Goal: Browse casually: Explore the website without a specific task or goal

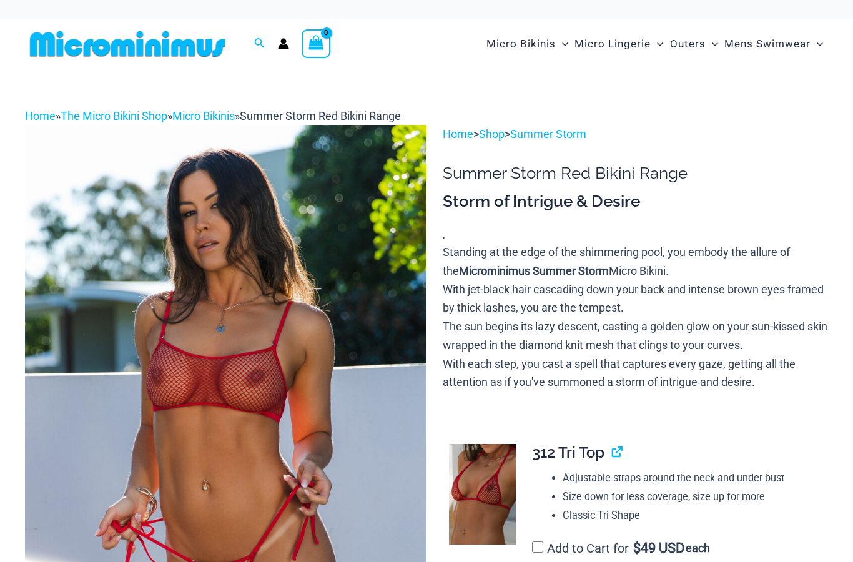
click at [388, 308] on img at bounding box center [225, 426] width 401 height 602
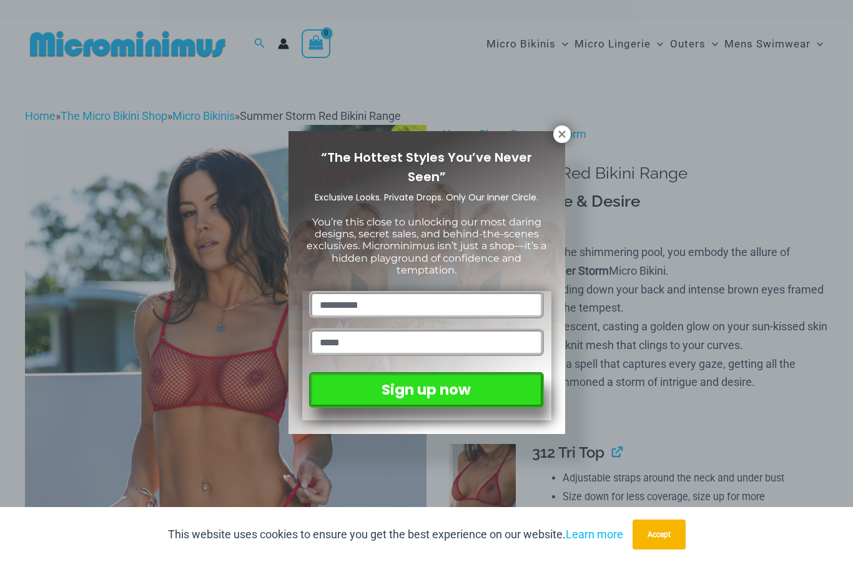
click at [557, 147] on div "“The Hottest Styles You’ve Never Seen” Exclusive Looks. Private Drops. Only Our…" at bounding box center [426, 282] width 277 height 303
click at [563, 132] on icon at bounding box center [561, 133] width 7 height 7
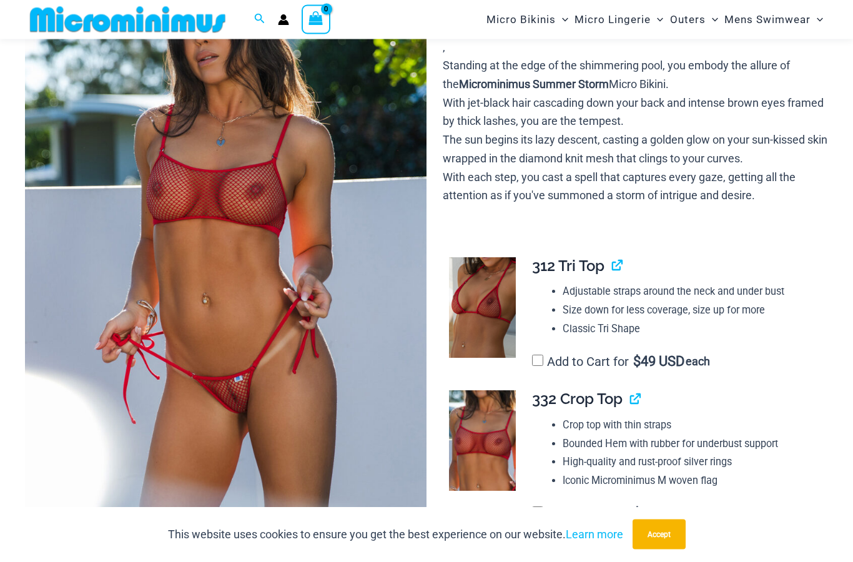
scroll to position [175, 0]
click at [360, 361] on img at bounding box center [225, 239] width 401 height 602
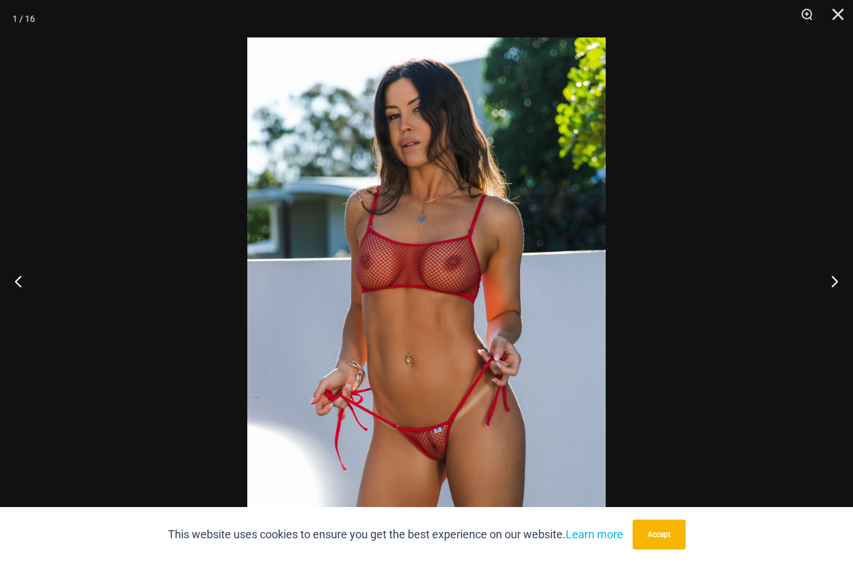
click at [671, 549] on button "Accept" at bounding box center [658, 534] width 53 height 30
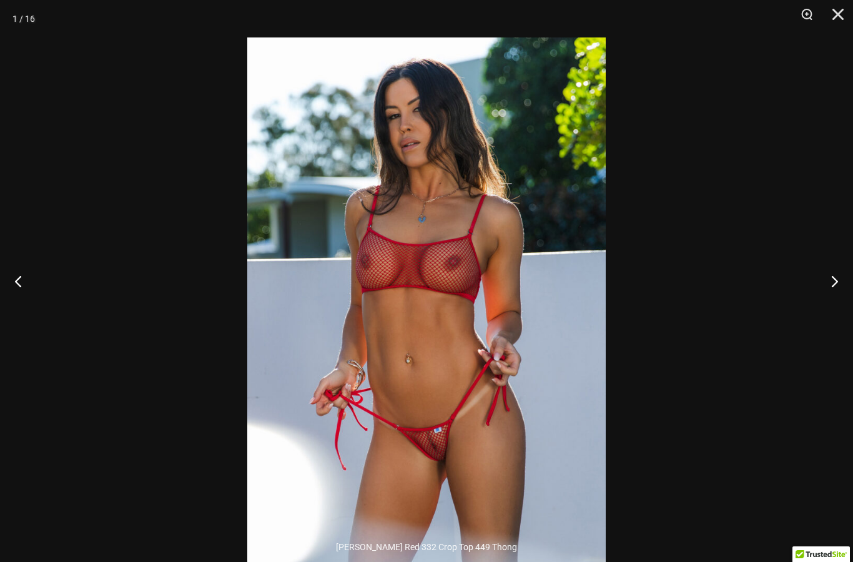
click at [812, 11] on button "Zoom" at bounding box center [802, 18] width 31 height 37
click at [835, 297] on button "Next" at bounding box center [829, 281] width 47 height 62
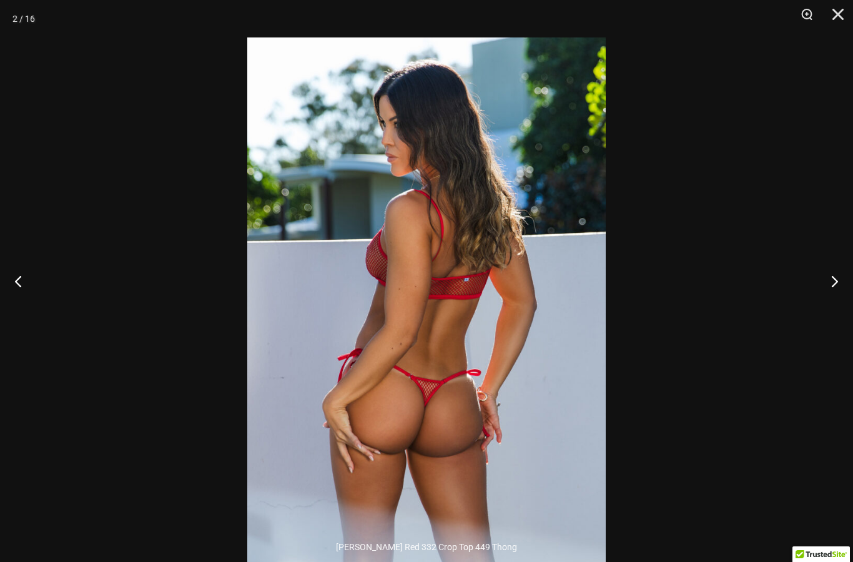
click at [841, 300] on button "Next" at bounding box center [829, 281] width 47 height 62
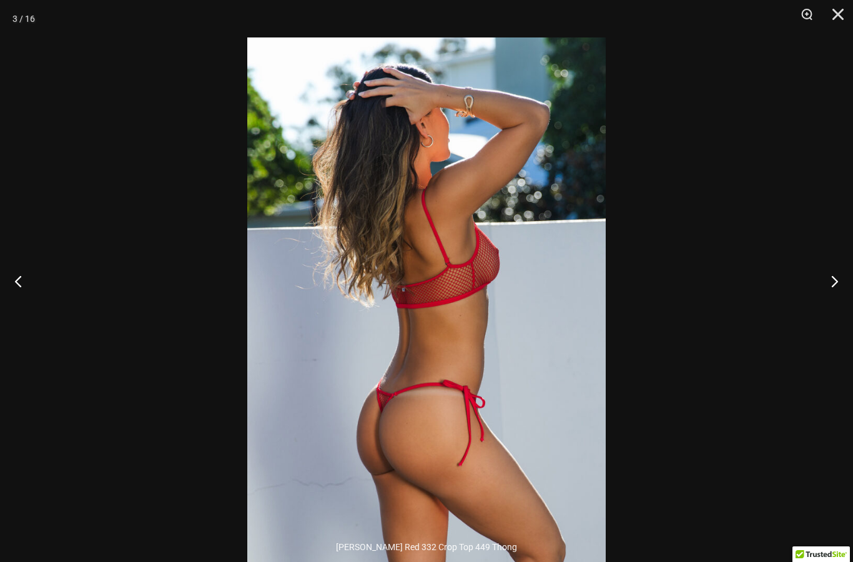
click at [843, 300] on button "Next" at bounding box center [829, 281] width 47 height 62
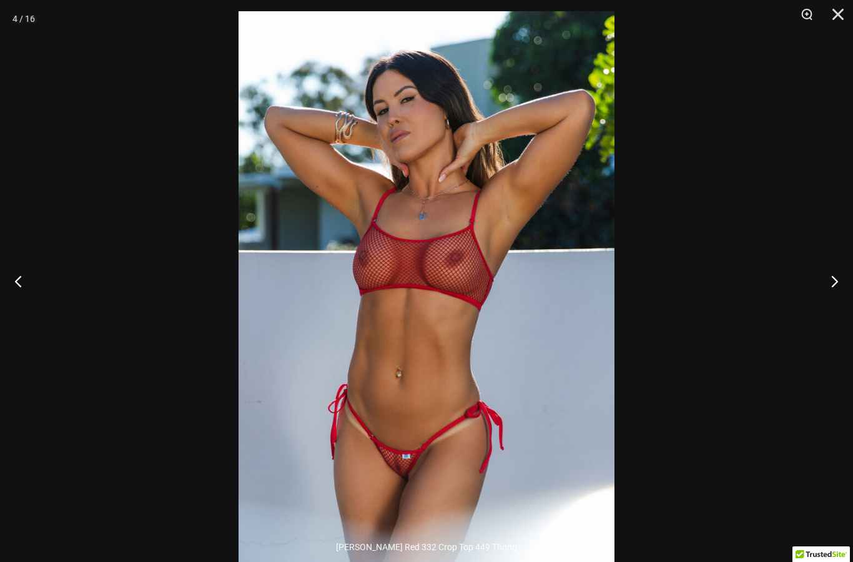
click at [835, 253] on div at bounding box center [426, 281] width 853 height 562
click at [830, 300] on button "Next" at bounding box center [829, 281] width 47 height 62
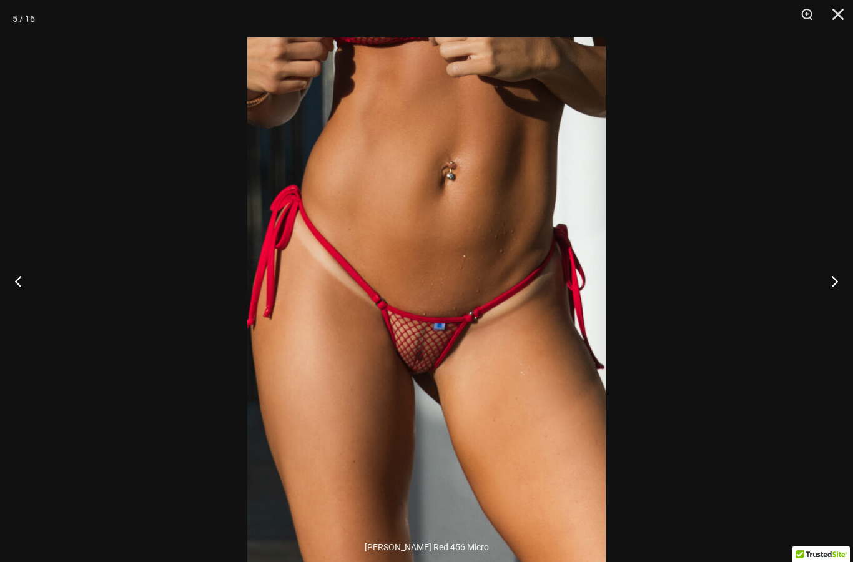
click at [823, 297] on button "Next" at bounding box center [829, 281] width 47 height 62
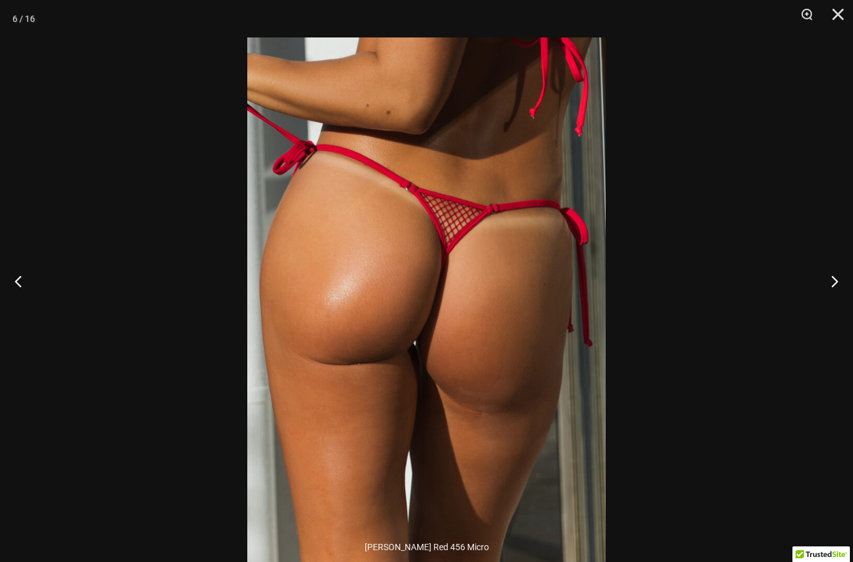
click at [829, 304] on button "Next" at bounding box center [829, 281] width 47 height 62
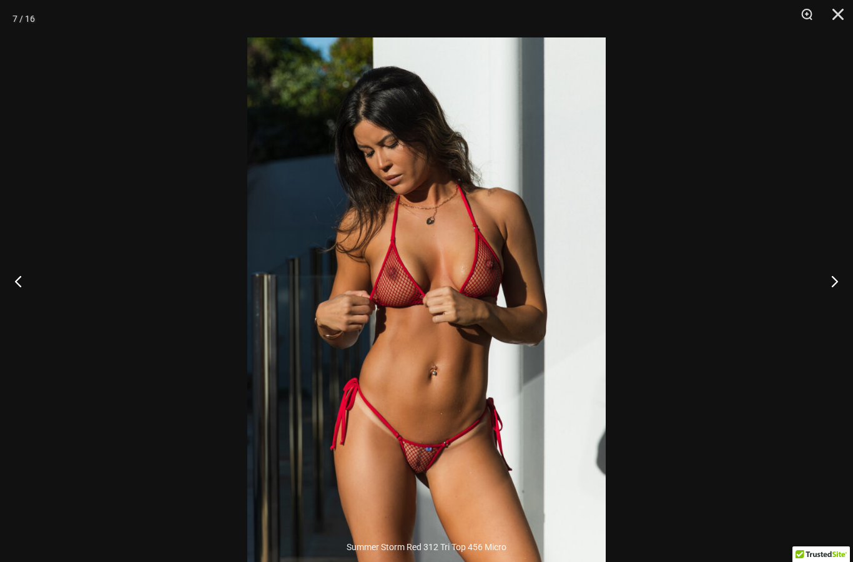
click at [838, 305] on button "Next" at bounding box center [829, 281] width 47 height 62
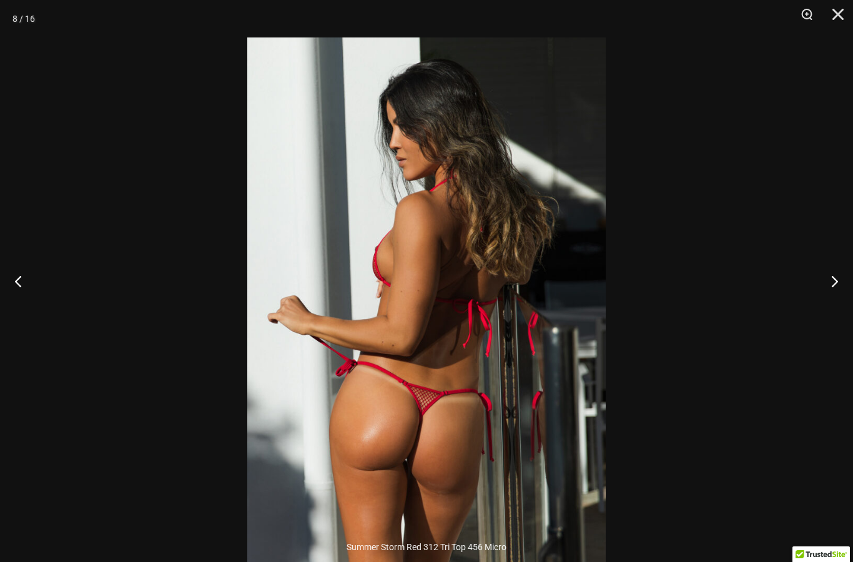
click at [837, 308] on button "Next" at bounding box center [829, 281] width 47 height 62
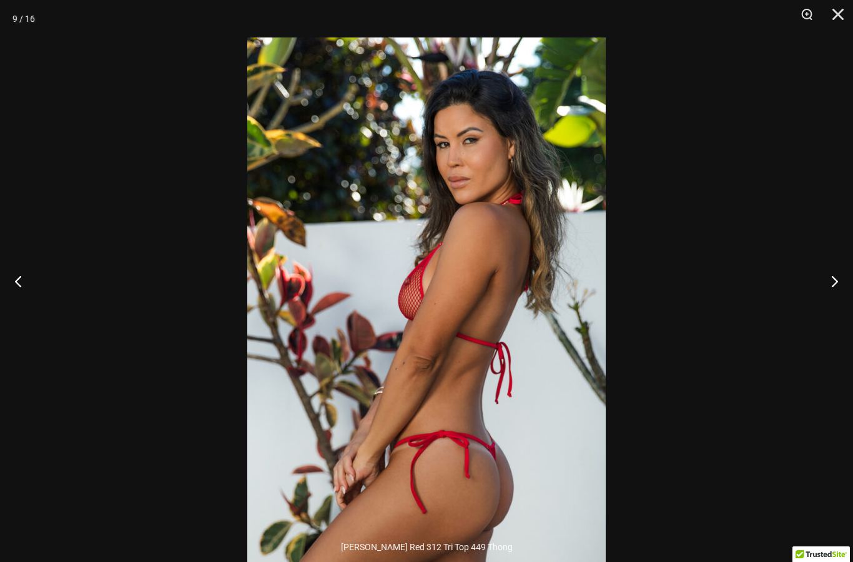
click at [836, 310] on button "Next" at bounding box center [829, 281] width 47 height 62
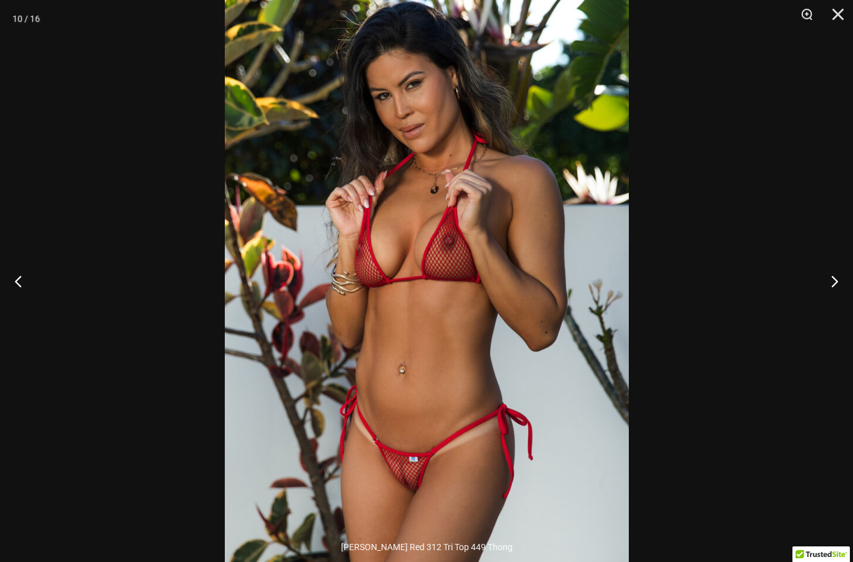
click at [834, 299] on button "Next" at bounding box center [829, 281] width 47 height 62
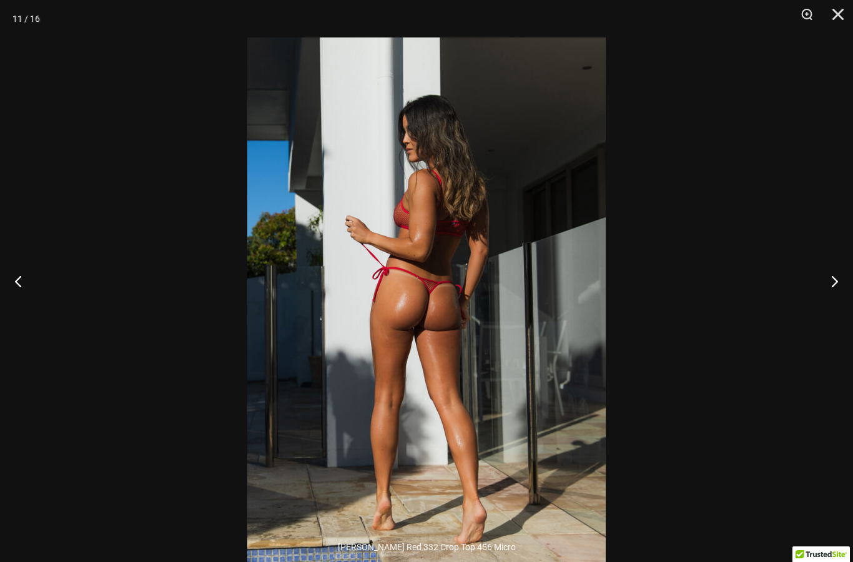
click at [840, 302] on button "Next" at bounding box center [829, 281] width 47 height 62
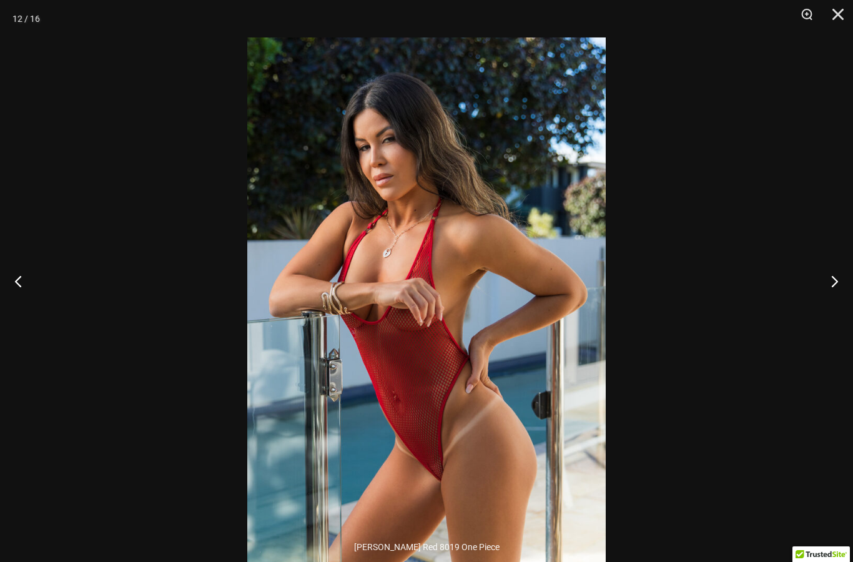
click at [837, 312] on button "Next" at bounding box center [829, 281] width 47 height 62
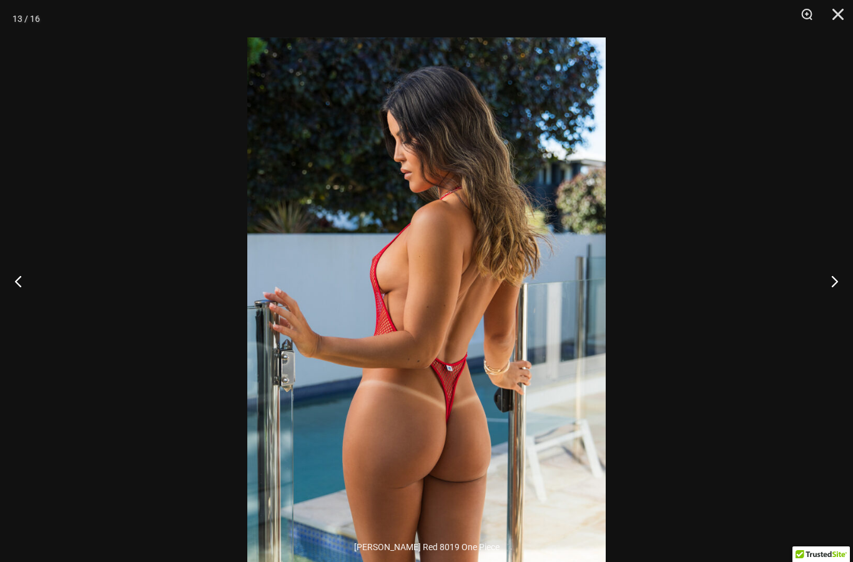
click at [837, 312] on button "Next" at bounding box center [829, 281] width 47 height 62
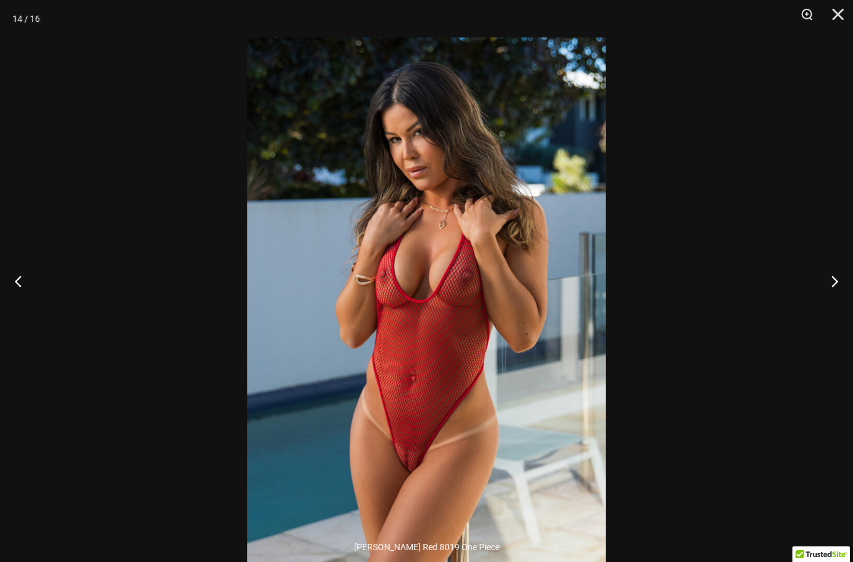
click at [844, 307] on button "Next" at bounding box center [829, 281] width 47 height 62
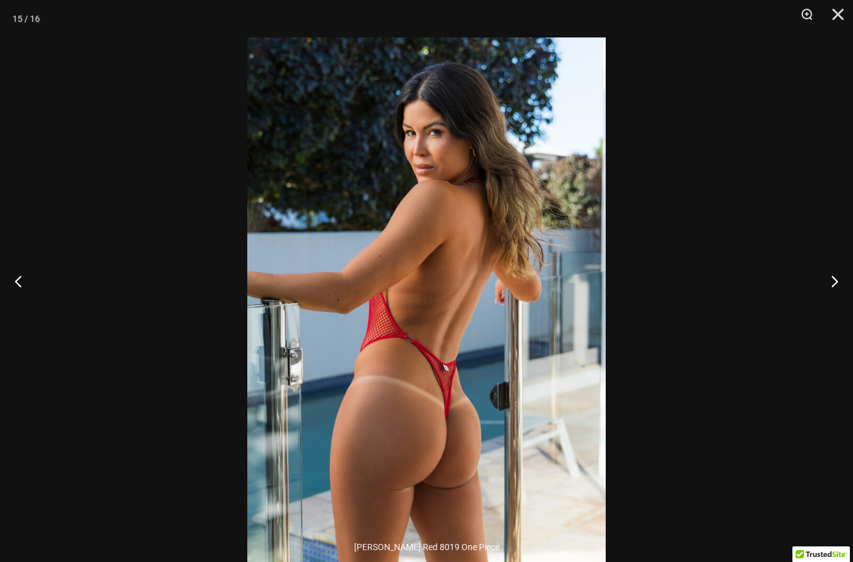
click at [837, 310] on button "Next" at bounding box center [829, 281] width 47 height 62
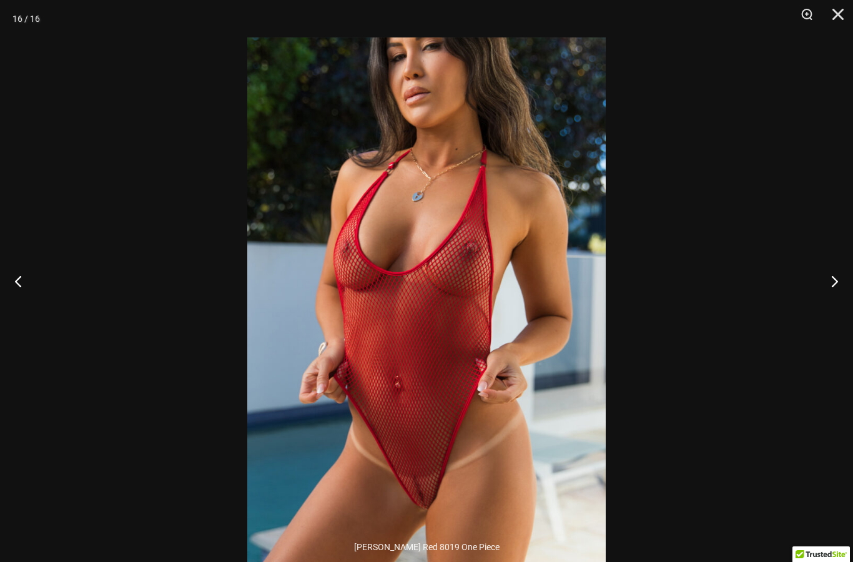
click at [837, 312] on button "Next" at bounding box center [829, 281] width 47 height 62
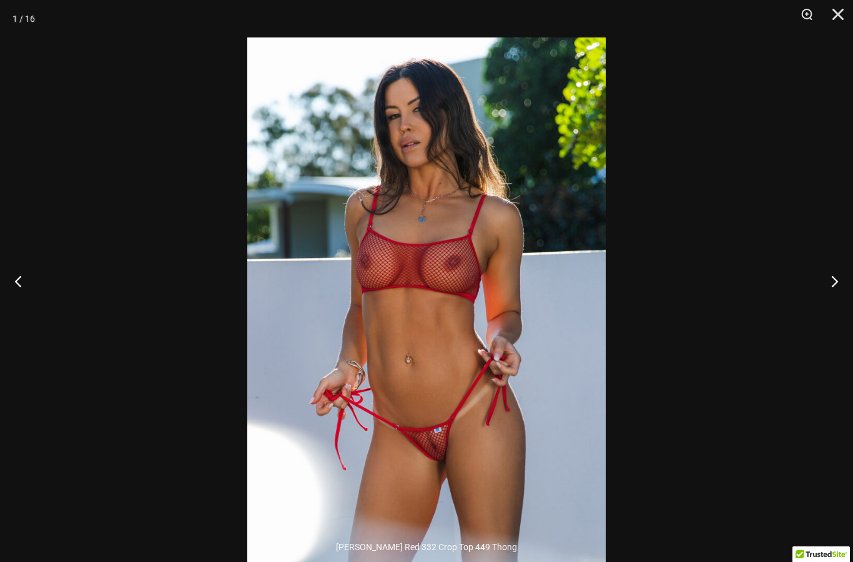
click at [850, 305] on button "Next" at bounding box center [829, 281] width 47 height 62
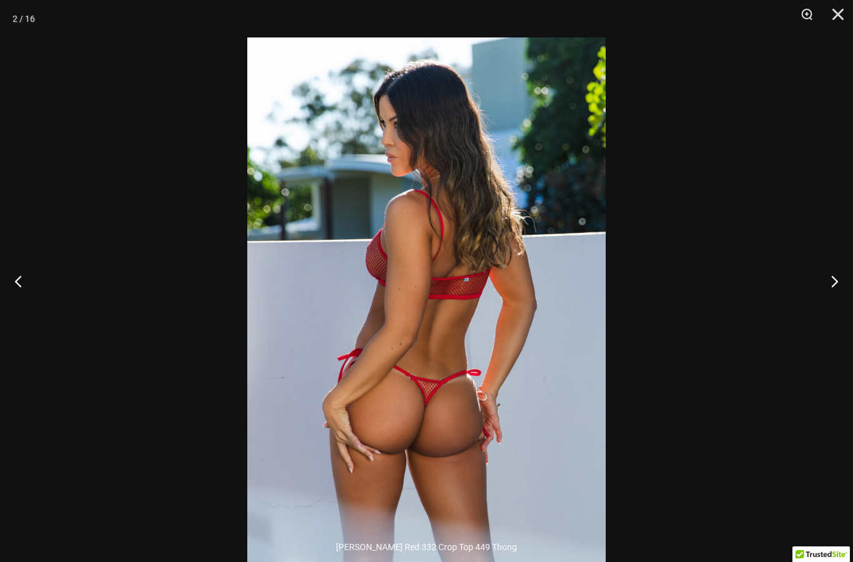
click at [843, 12] on button "Close" at bounding box center [833, 18] width 31 height 37
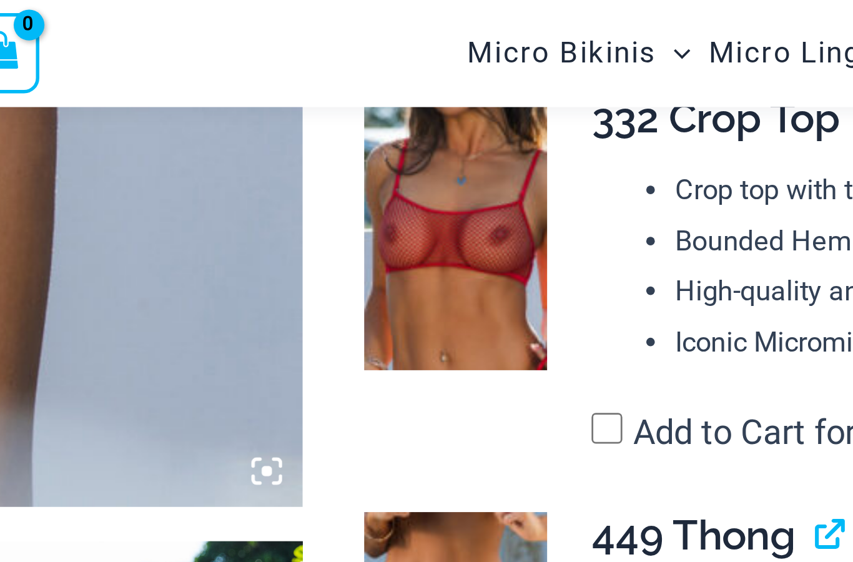
scroll to position [530, 0]
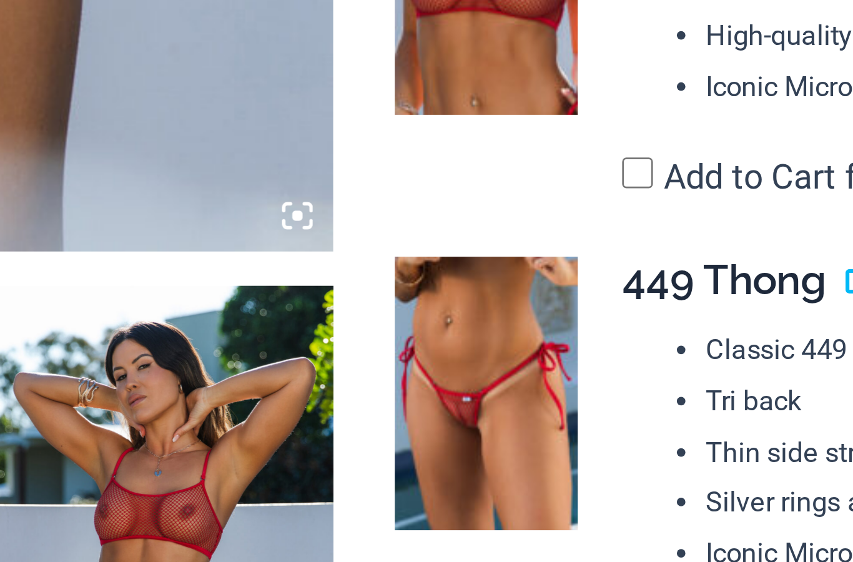
click at [449, 188] on img at bounding box center [482, 238] width 67 height 101
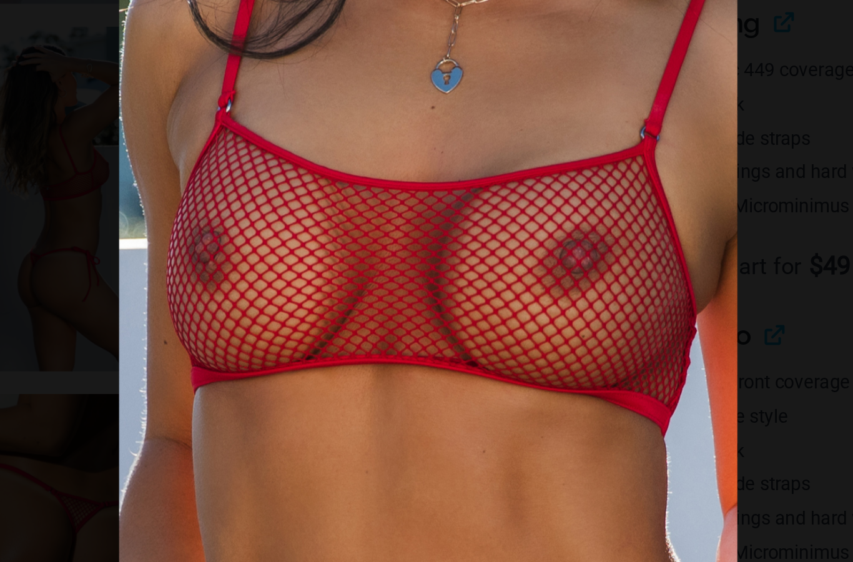
scroll to position [557, 0]
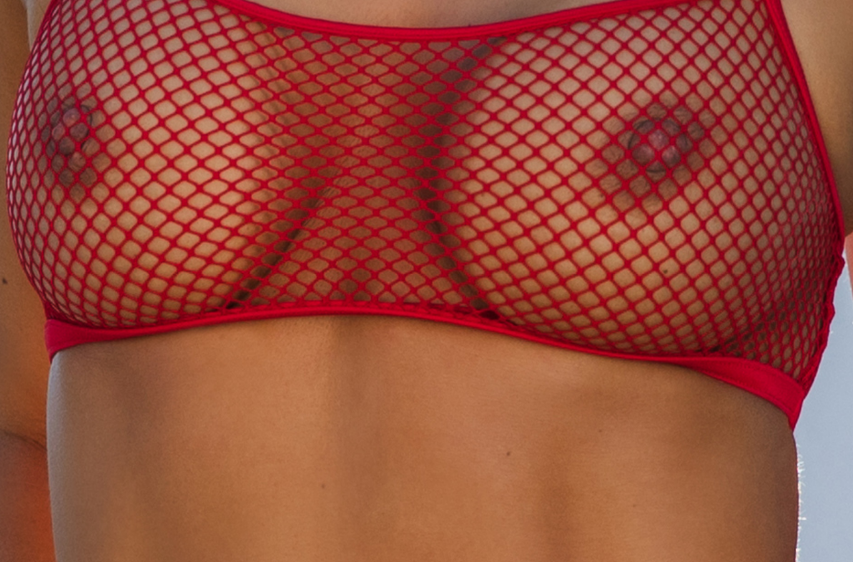
click at [279, 115] on img at bounding box center [425, 281] width 337 height 505
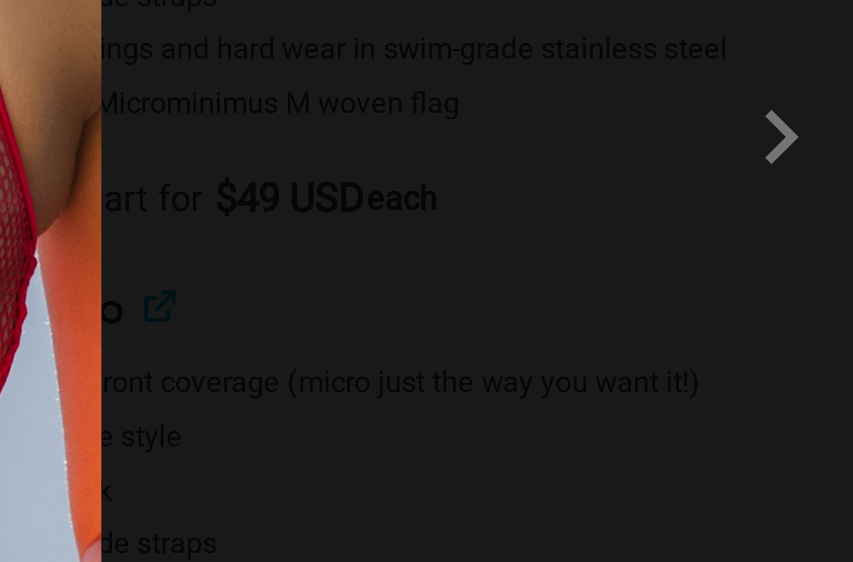
click at [809, 262] on span at bounding box center [827, 280] width 37 height 37
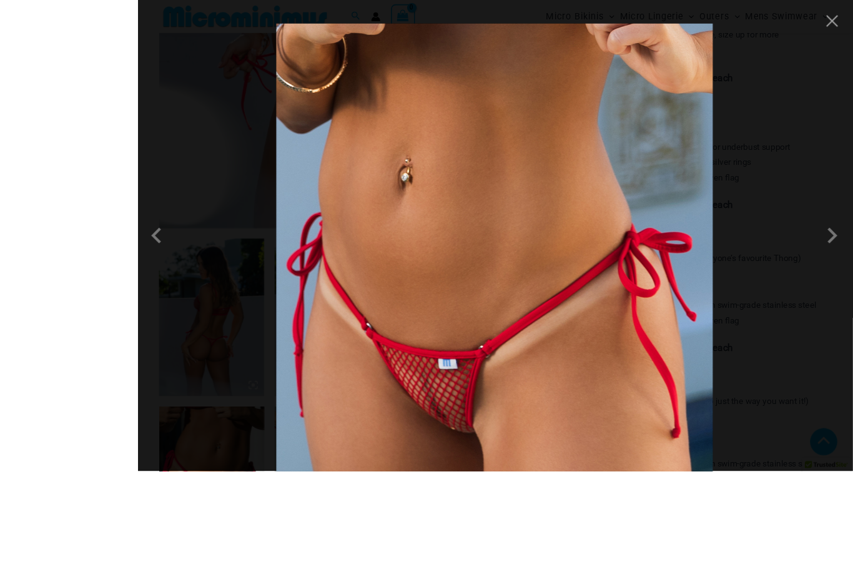
scroll to position [604, 0]
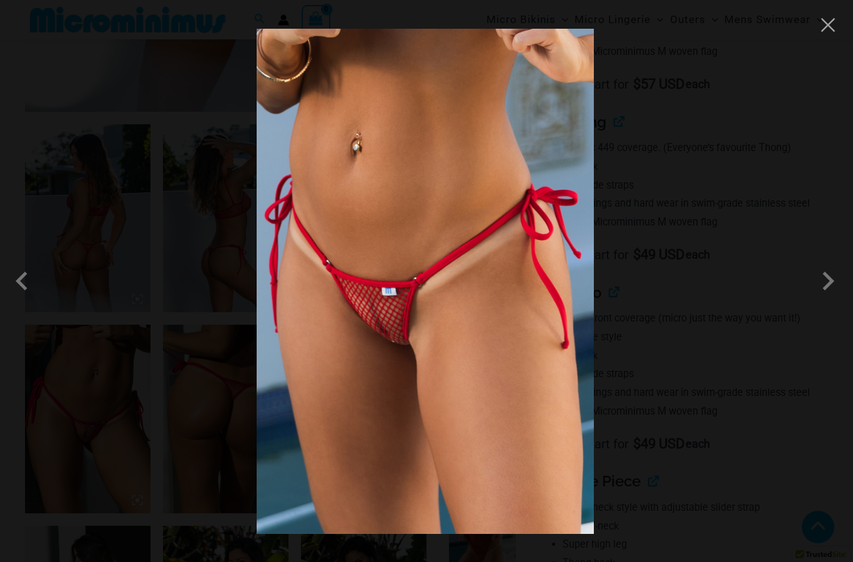
click at [833, 288] on span at bounding box center [827, 280] width 37 height 37
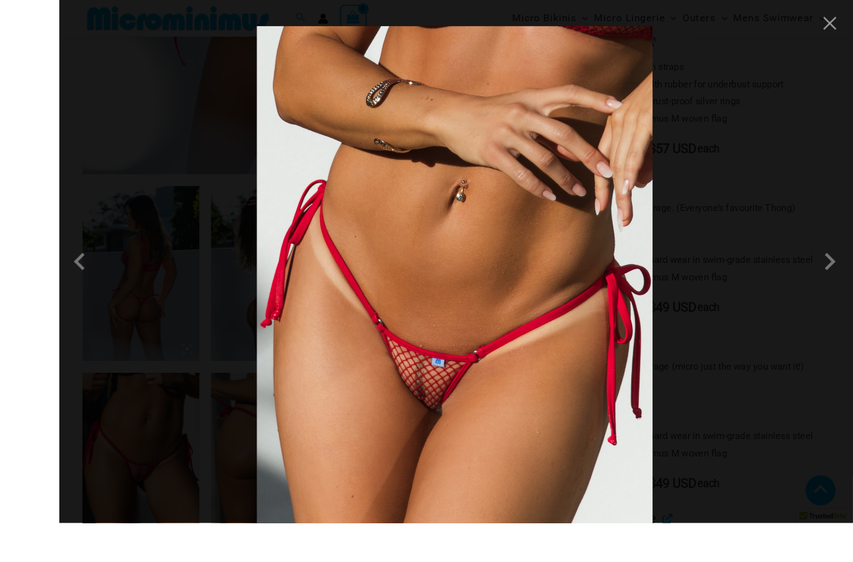
scroll to position [612, 0]
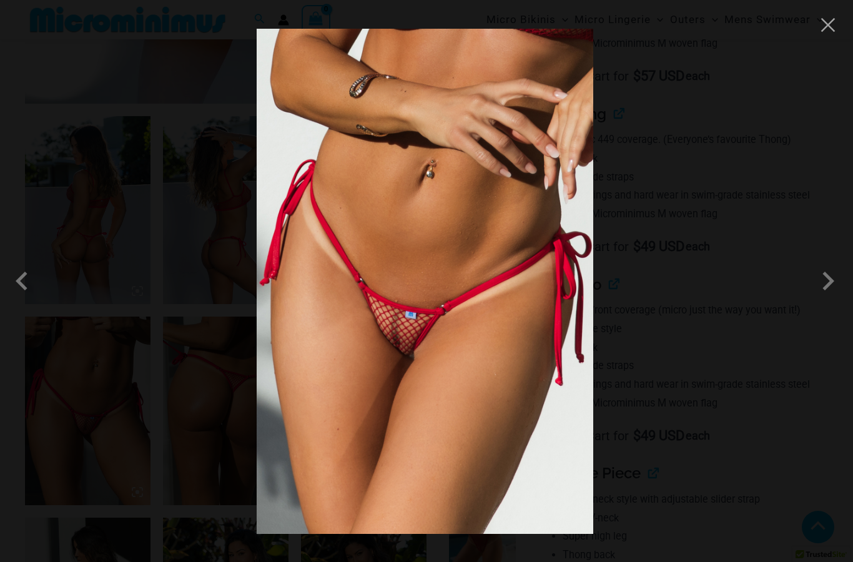
click at [828, 279] on span at bounding box center [827, 280] width 37 height 37
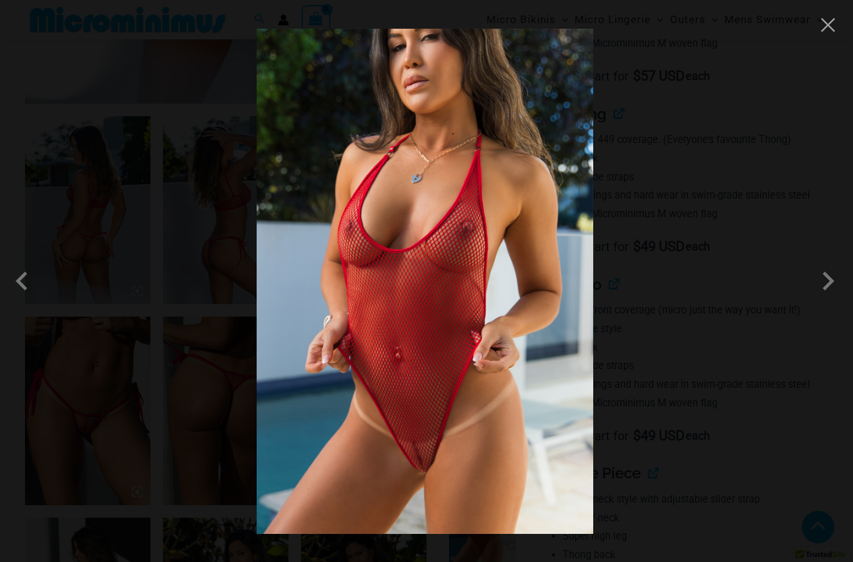
click at [828, 17] on button "Close" at bounding box center [827, 25] width 19 height 19
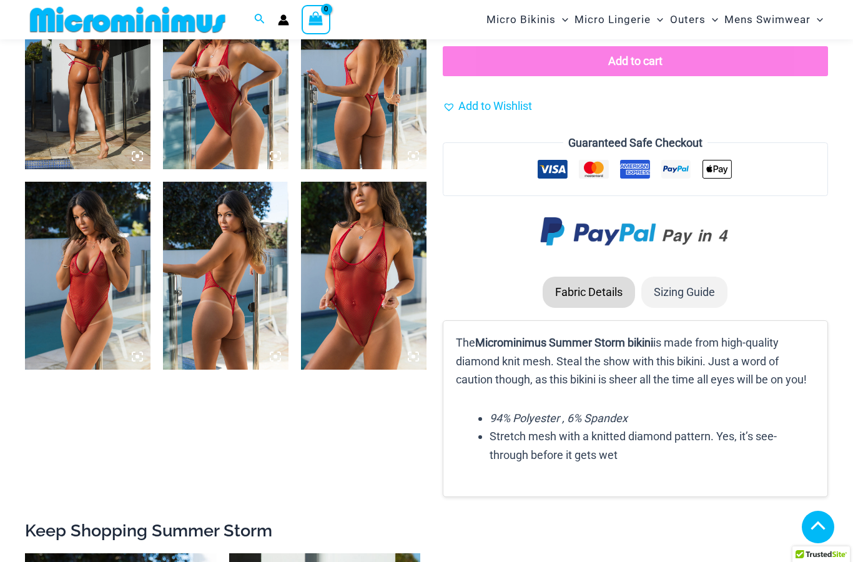
scroll to position [1869, 0]
